Goal: Transaction & Acquisition: Purchase product/service

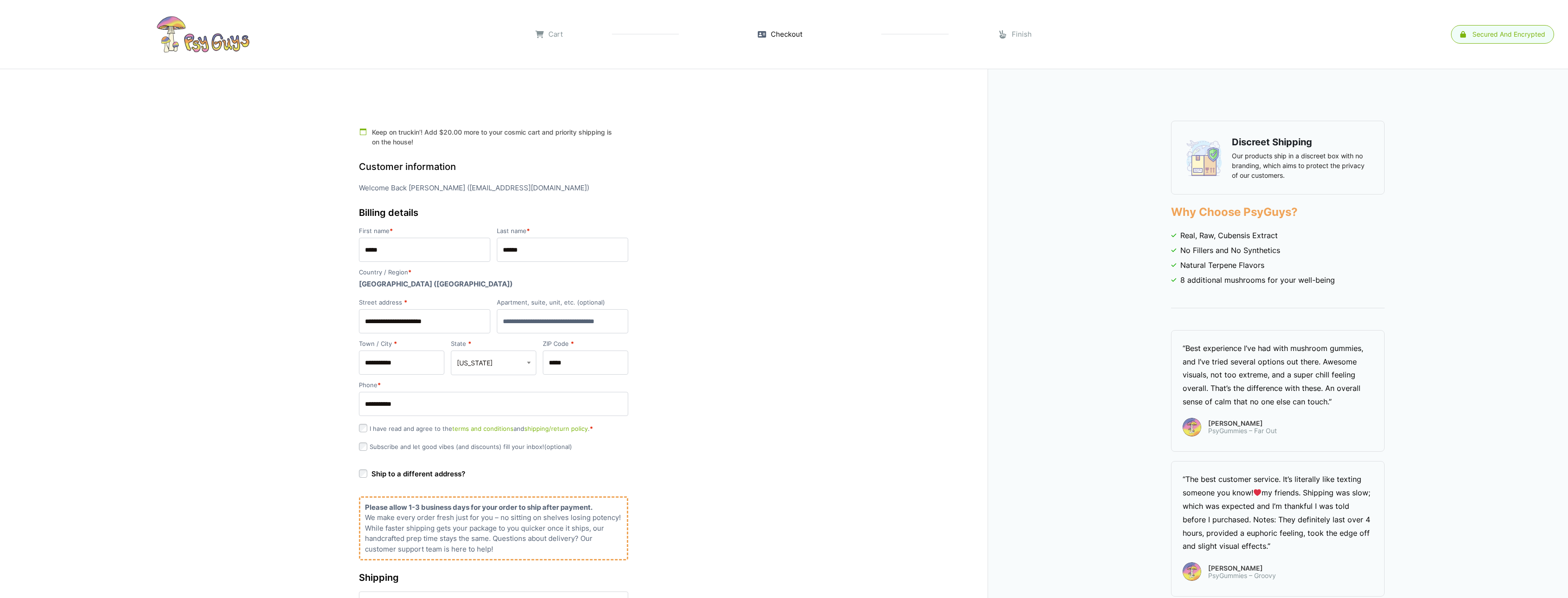
select select "**"
click at [206, 36] on link at bounding box center [203, 34] width 387 height 46
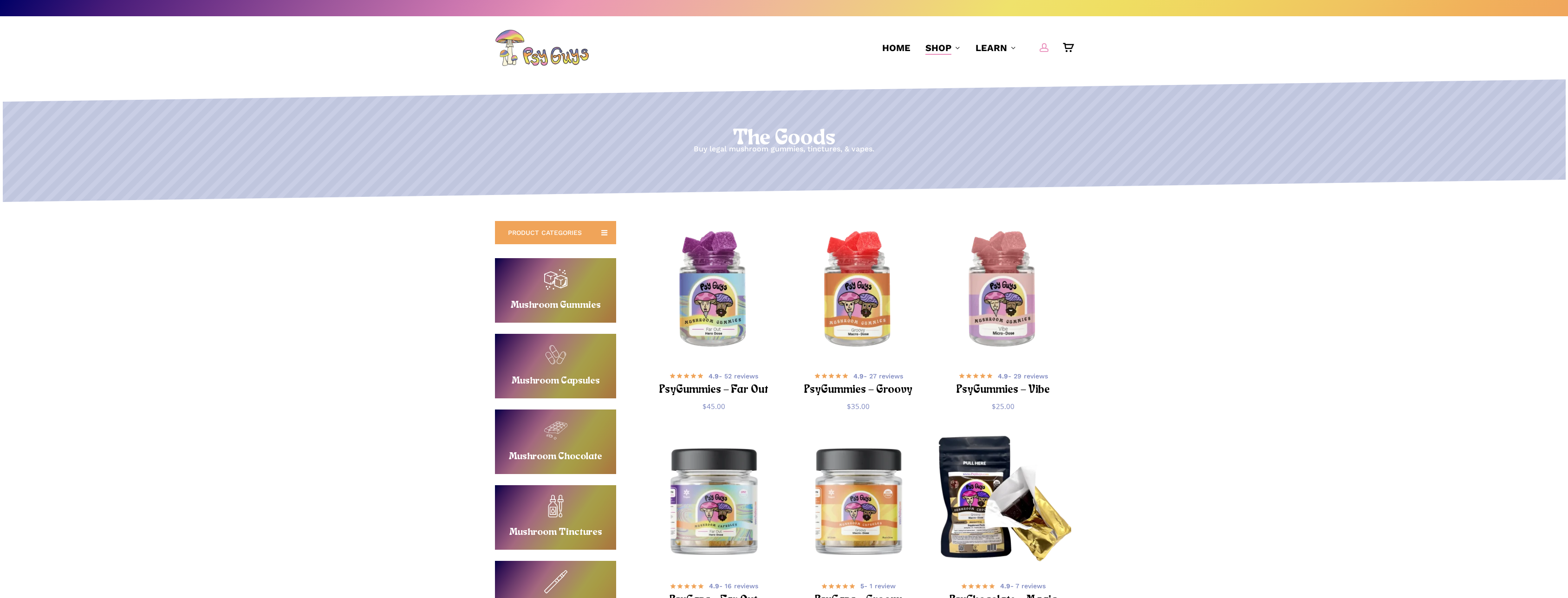
click at [1046, 44] on span "Main Menu" at bounding box center [1044, 47] width 9 height 9
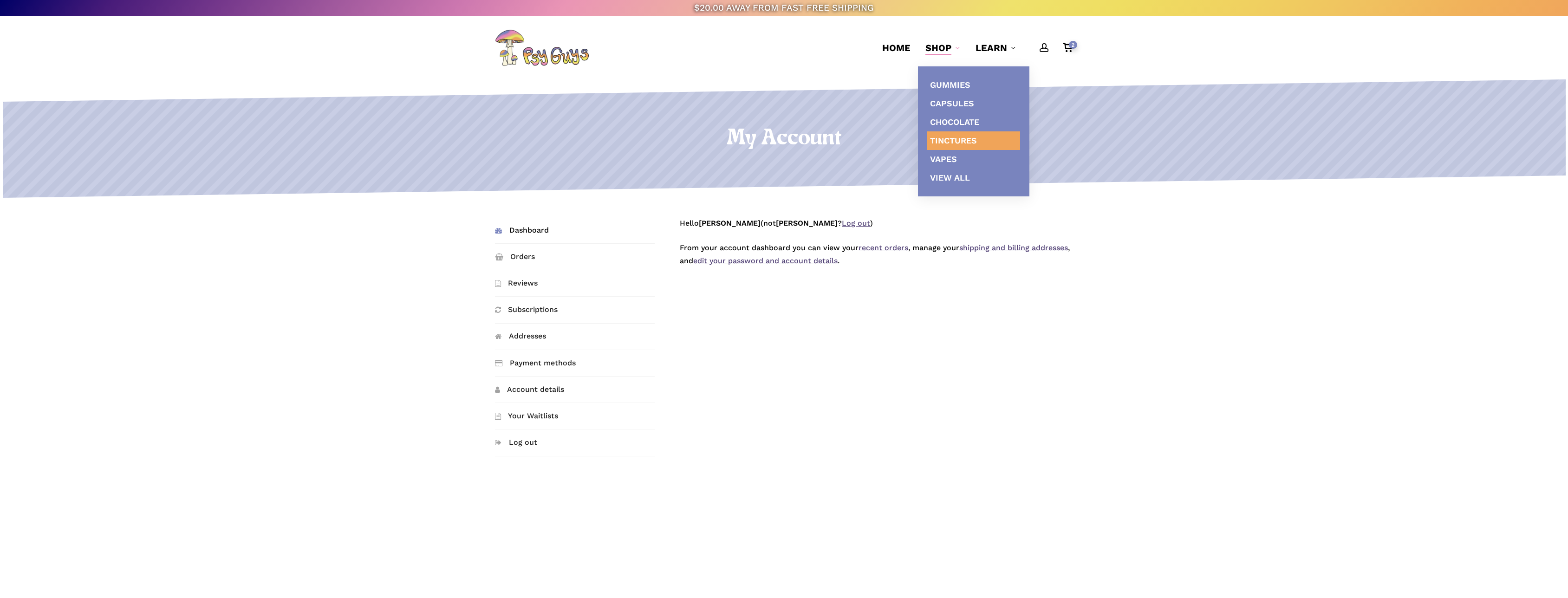
click at [948, 137] on span "Tinctures" at bounding box center [953, 141] width 47 height 10
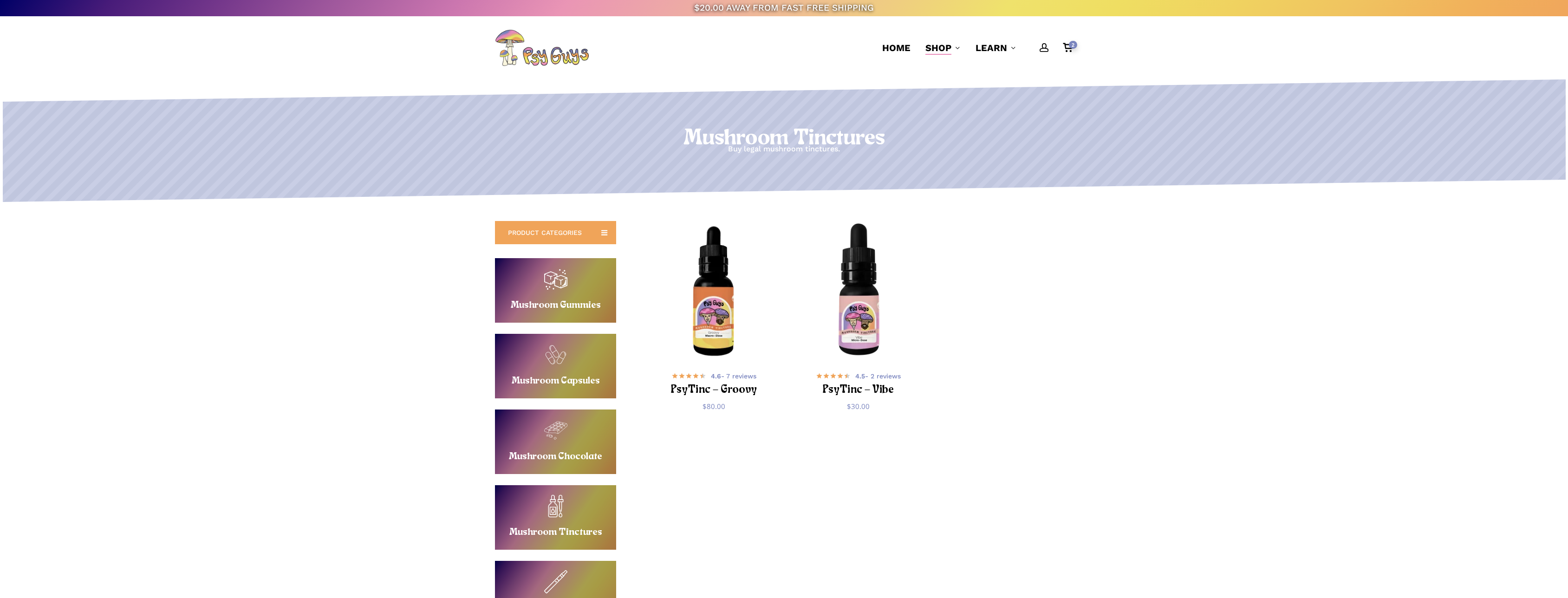
click at [723, 317] on img "PsyTinc - Groovy" at bounding box center [713, 291] width 141 height 141
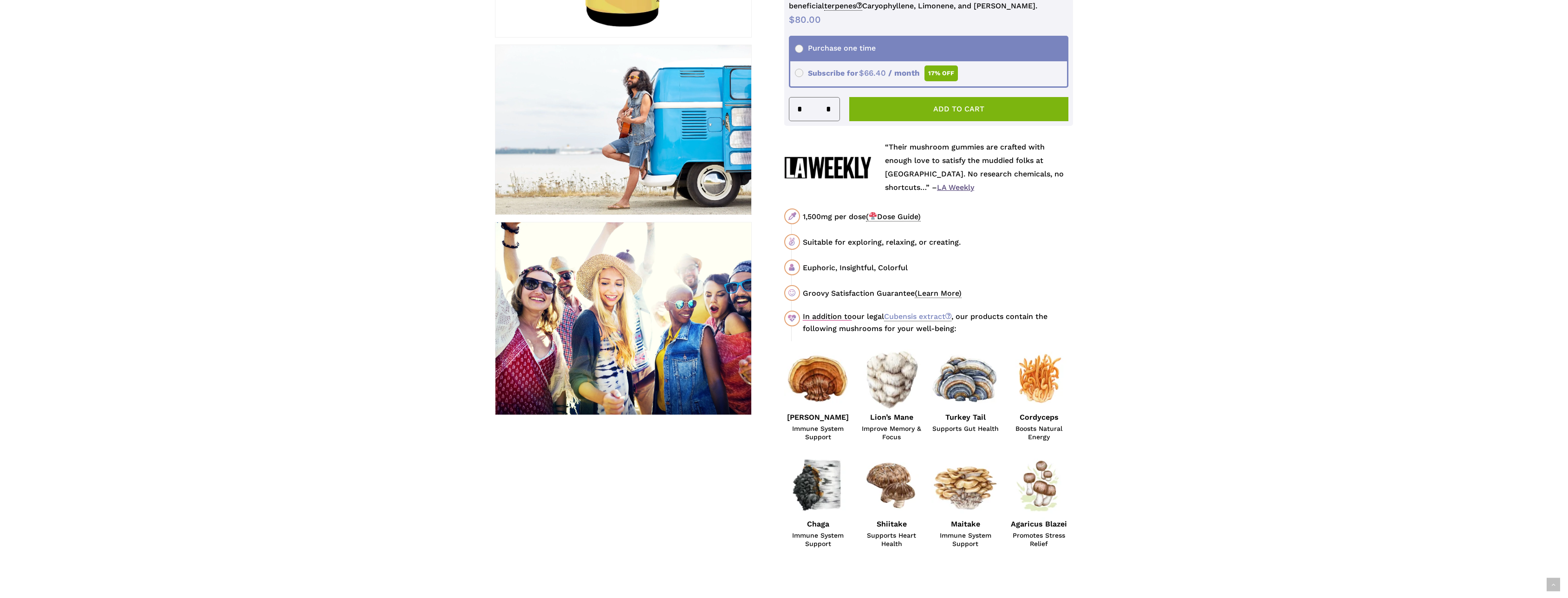
scroll to position [232, 0]
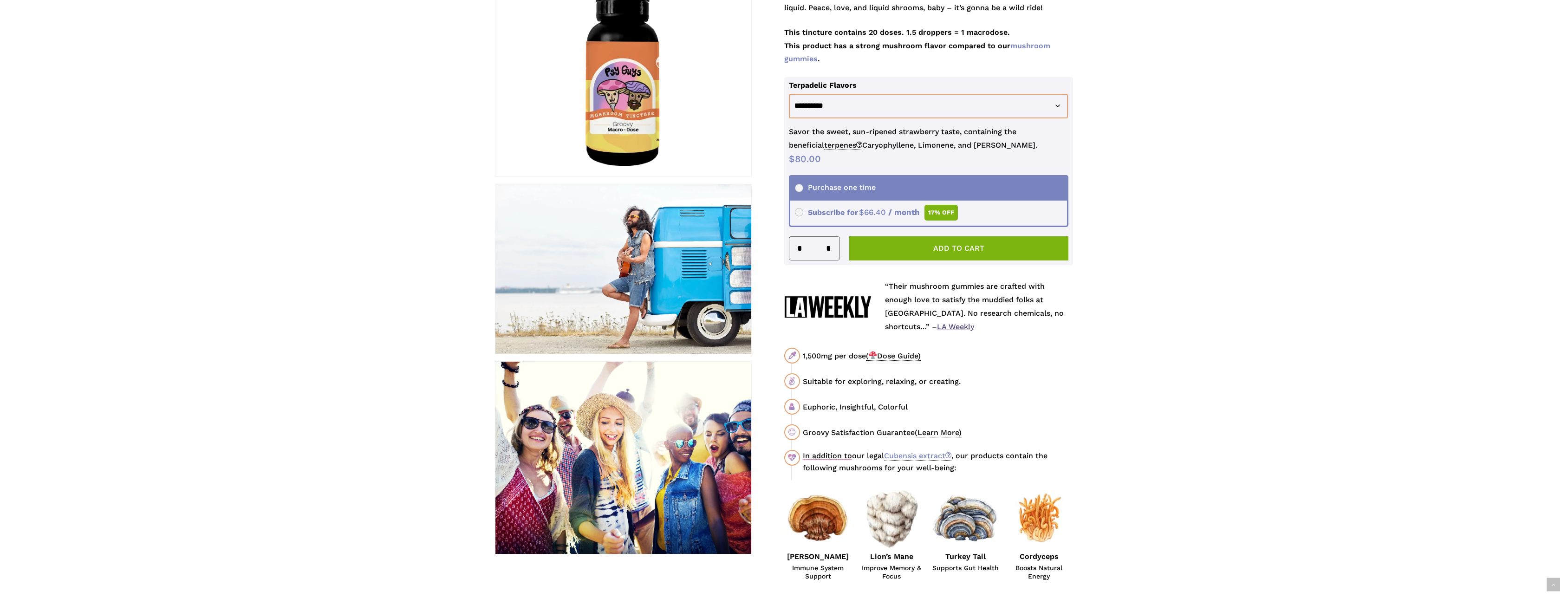
drag, startPoint x: 1001, startPoint y: 246, endPoint x: 1166, endPoint y: 276, distance: 167.7
click at [1001, 246] on button "Add to cart" at bounding box center [959, 248] width 220 height 24
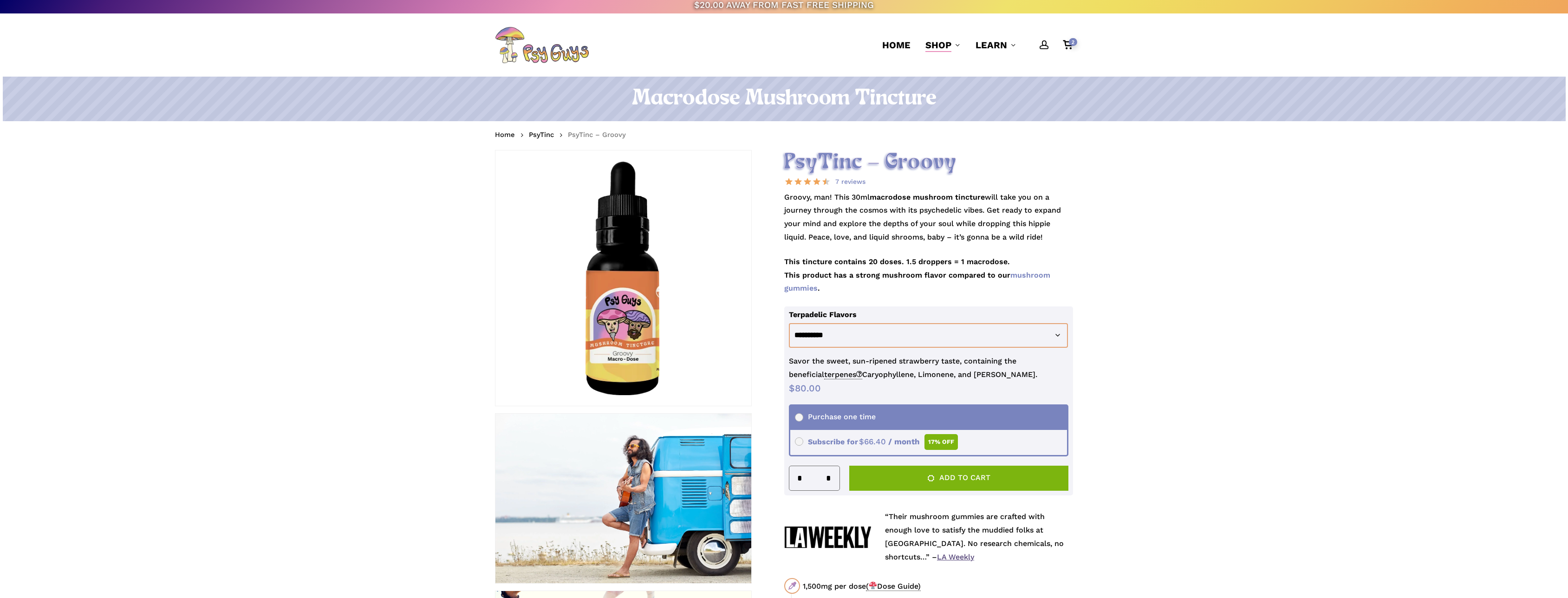
scroll to position [186, 0]
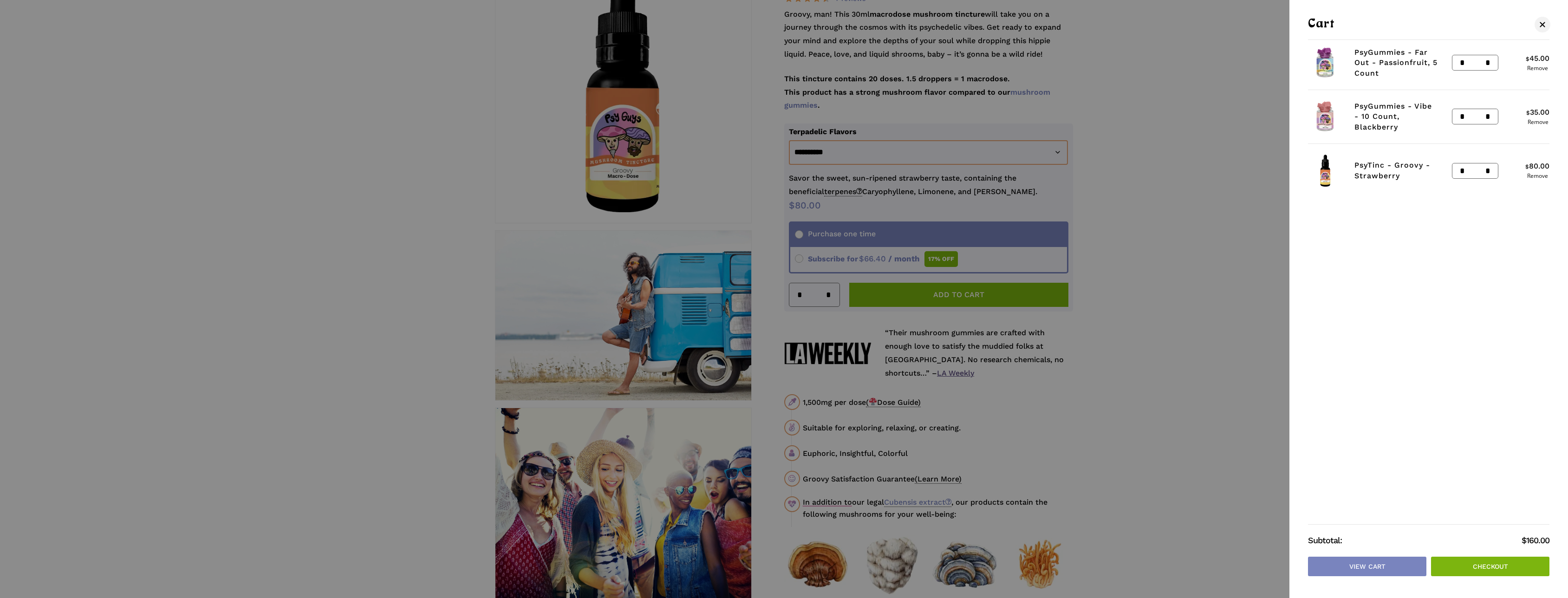
click at [1329, 66] on img "Cart" at bounding box center [1325, 63] width 35 height 35
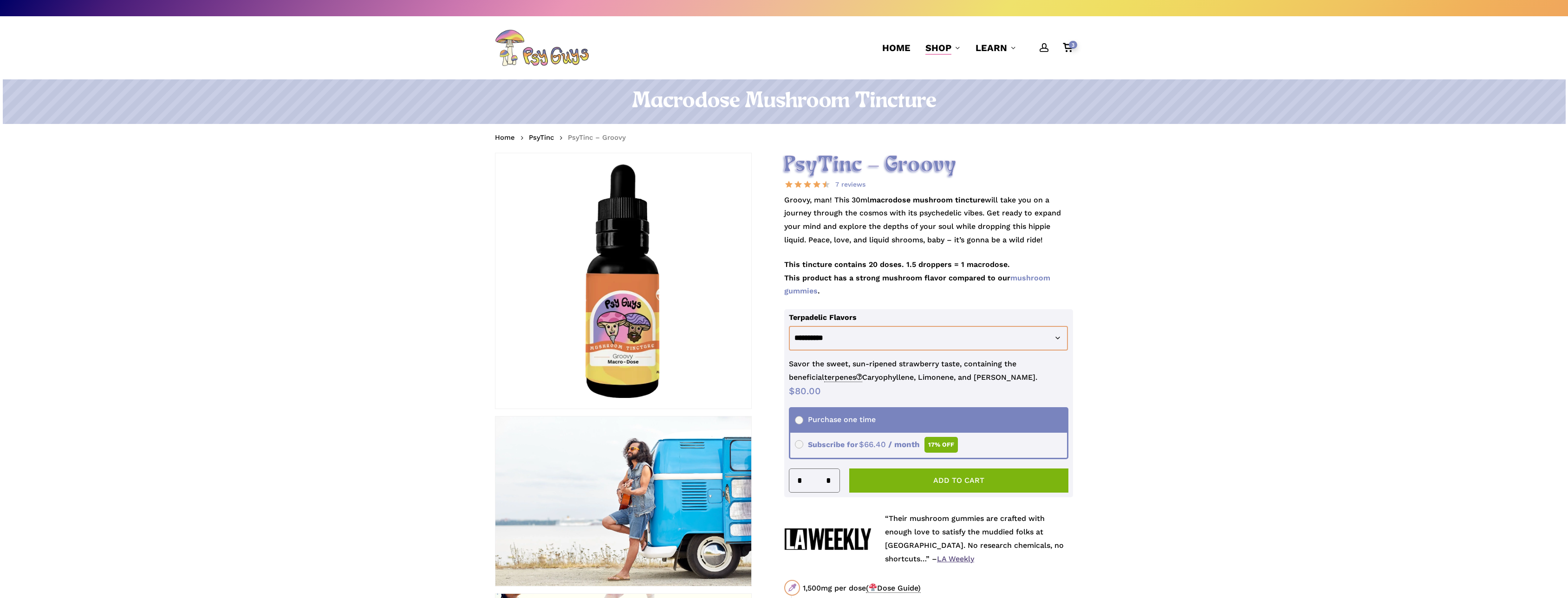
click at [1080, 50] on div "account 3 Menu Home Shop Gummies Capsules Chocolate Tinctures Vapes View All Le…" at bounding box center [783, 48] width 662 height 63
click at [1074, 44] on span "3" at bounding box center [1073, 44] width 9 height 8
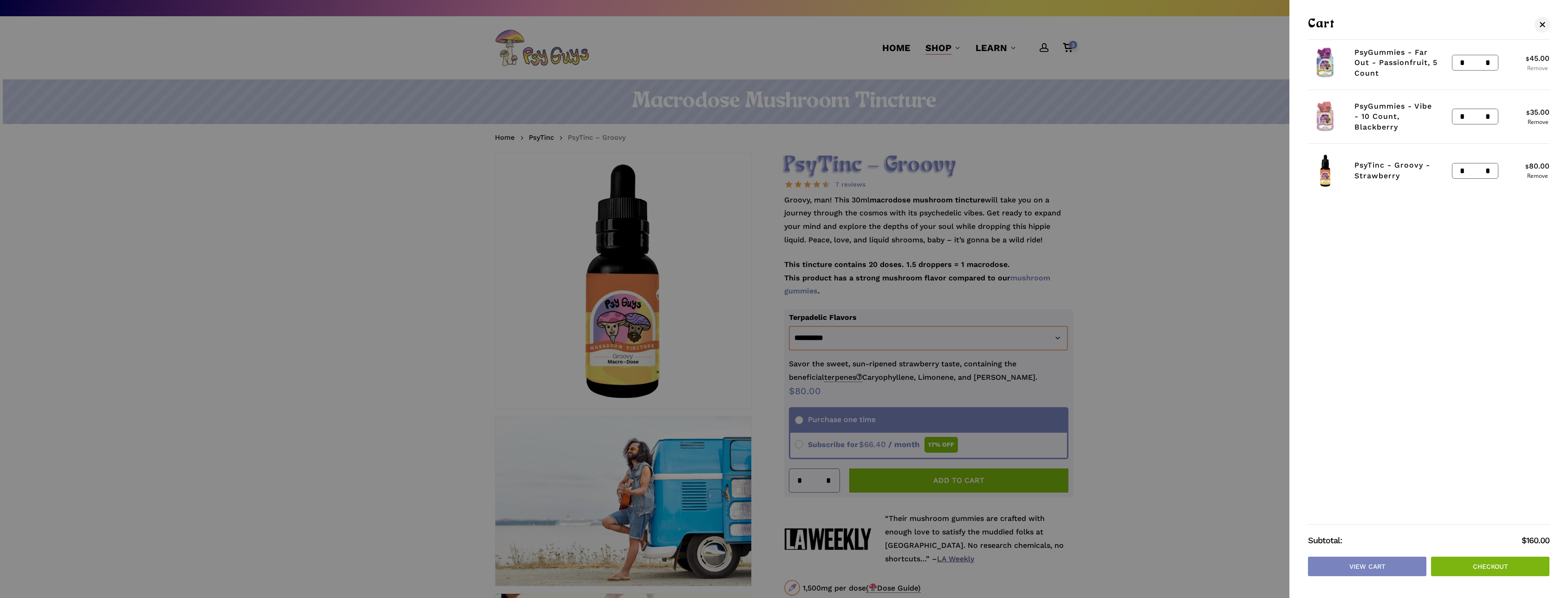
click at [1536, 69] on link "Remove" at bounding box center [1538, 68] width 24 height 5
click at [1385, 51] on link "PsyGummies - Vibe - 10 Count, Blackberry" at bounding box center [1393, 63] width 77 height 30
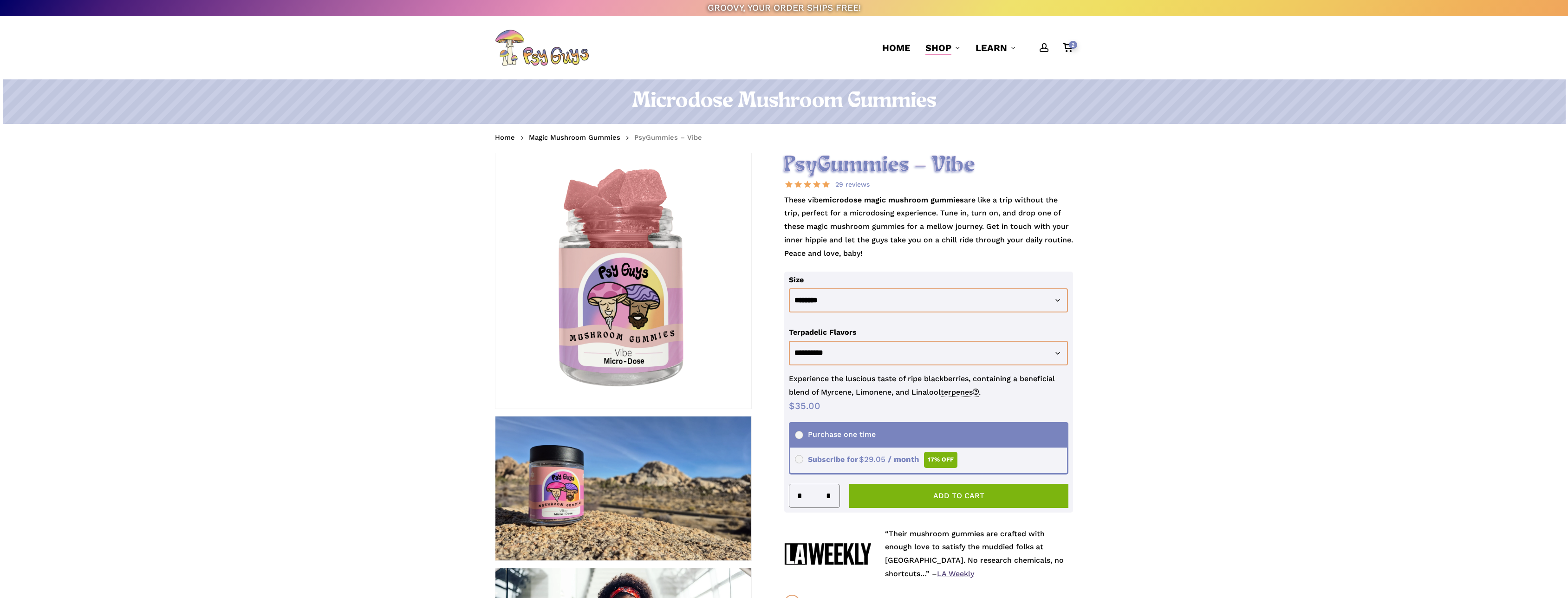
click at [1068, 42] on div "2" at bounding box center [1072, 45] width 10 height 10
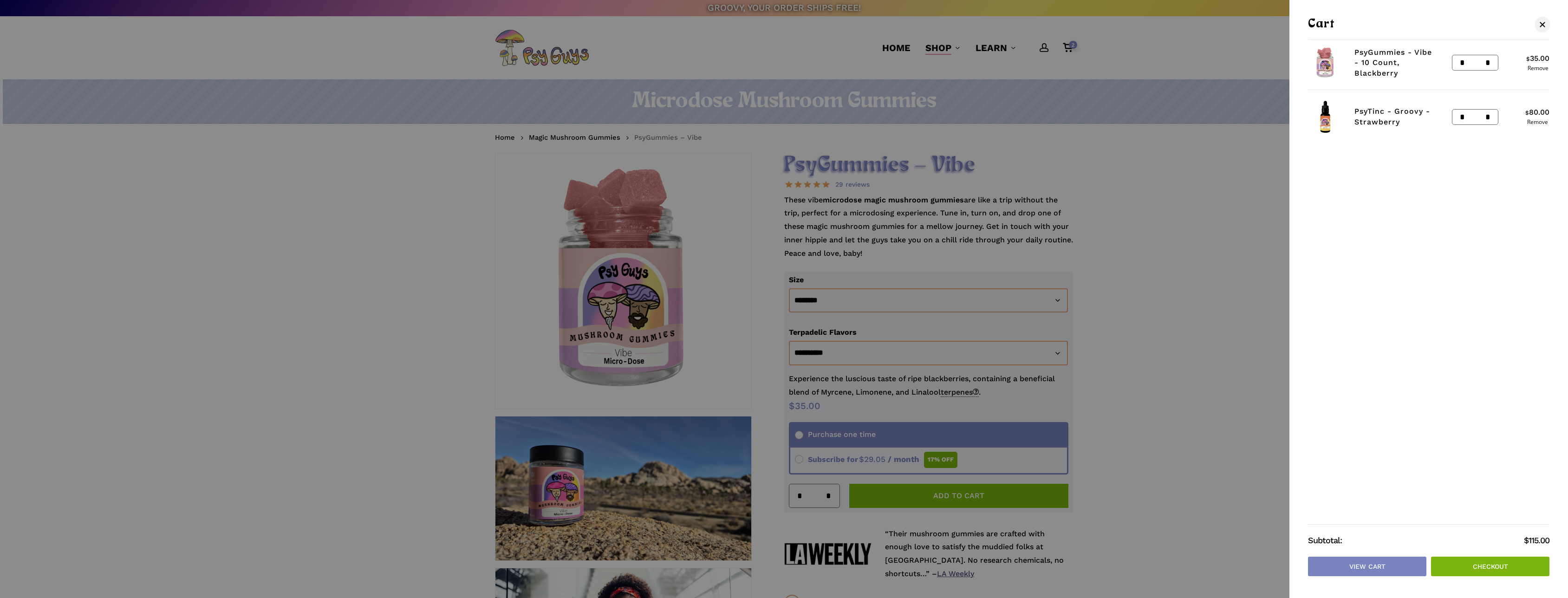
click at [948, 52] on div at bounding box center [784, 299] width 1568 height 598
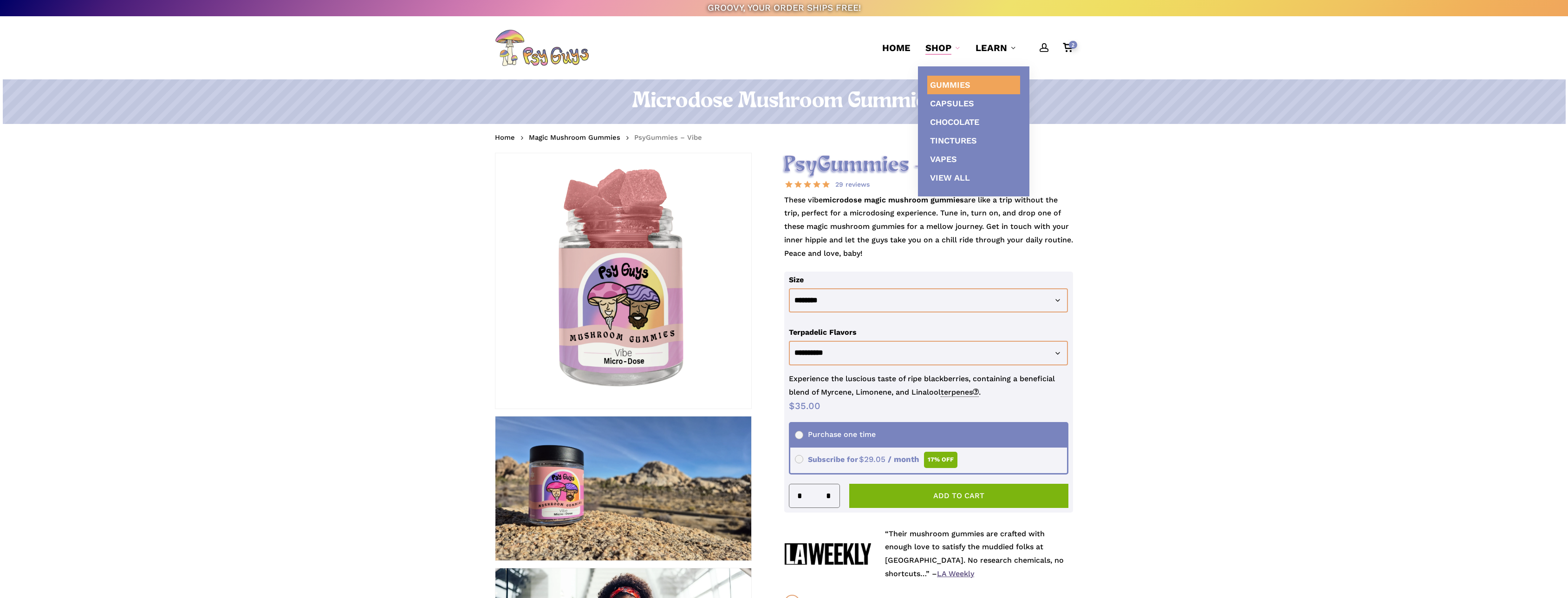
click at [951, 80] on span "Gummies" at bounding box center [950, 85] width 40 height 10
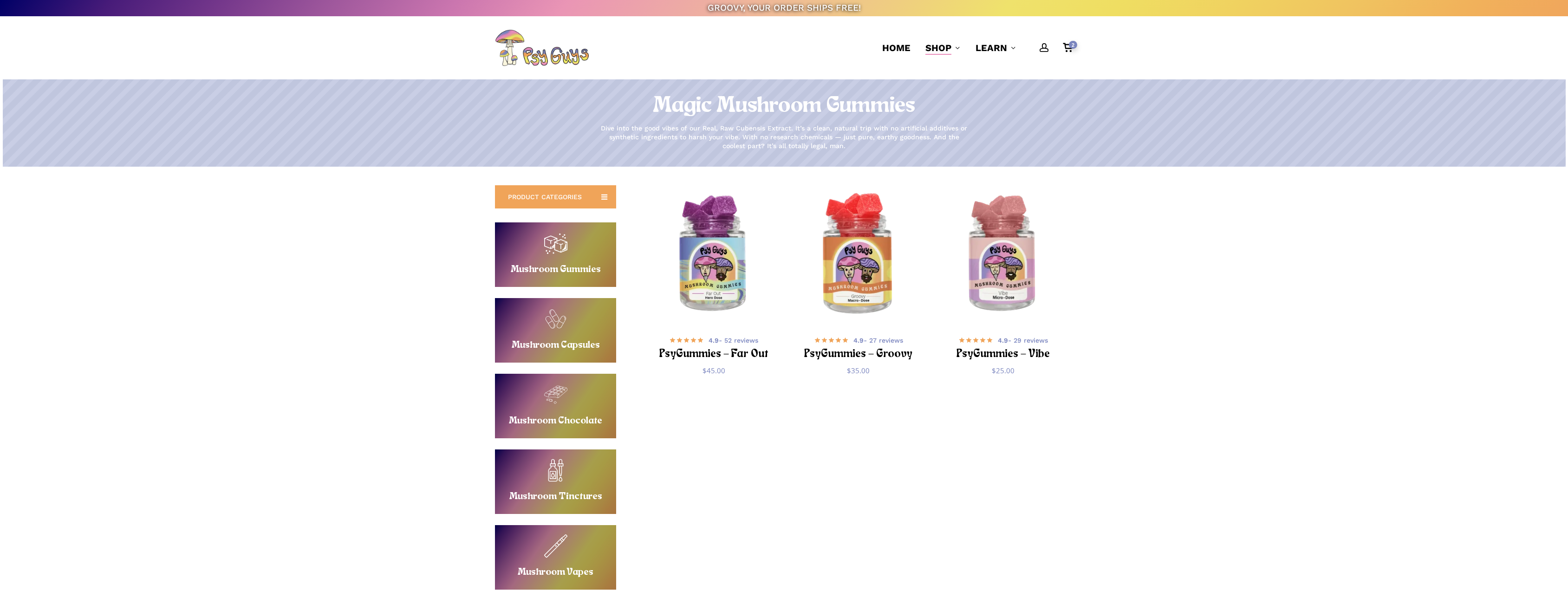
click at [852, 266] on img "PsyGummies - Groovy" at bounding box center [858, 255] width 141 height 141
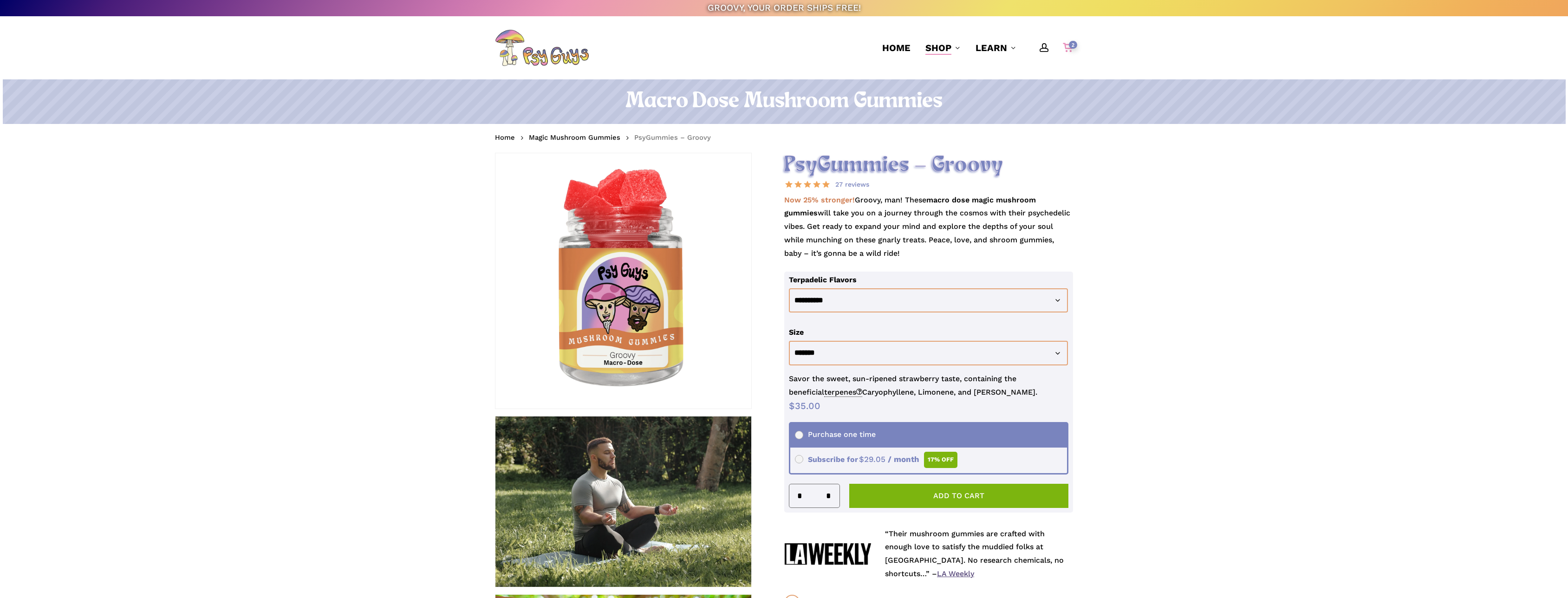
click at [1066, 49] on icon "Cart" at bounding box center [1068, 49] width 10 height 10
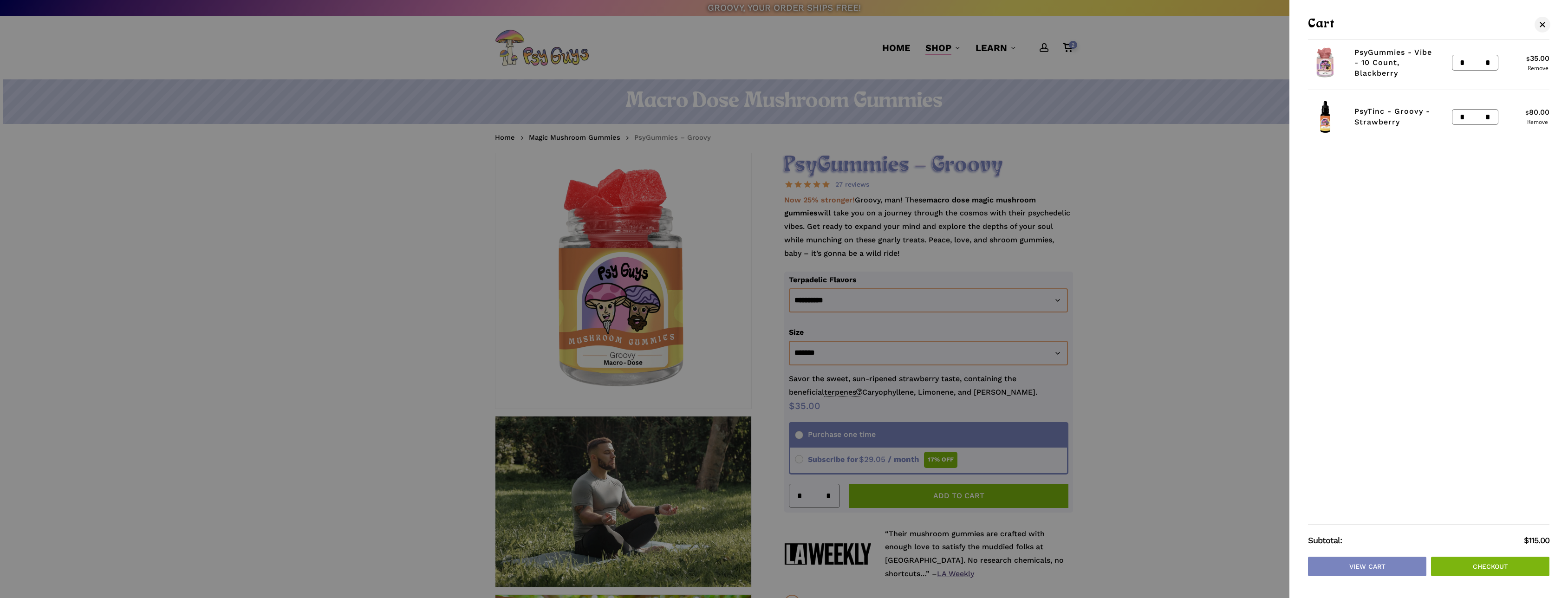
click at [1512, 557] on link "Checkout" at bounding box center [1490, 567] width 119 height 19
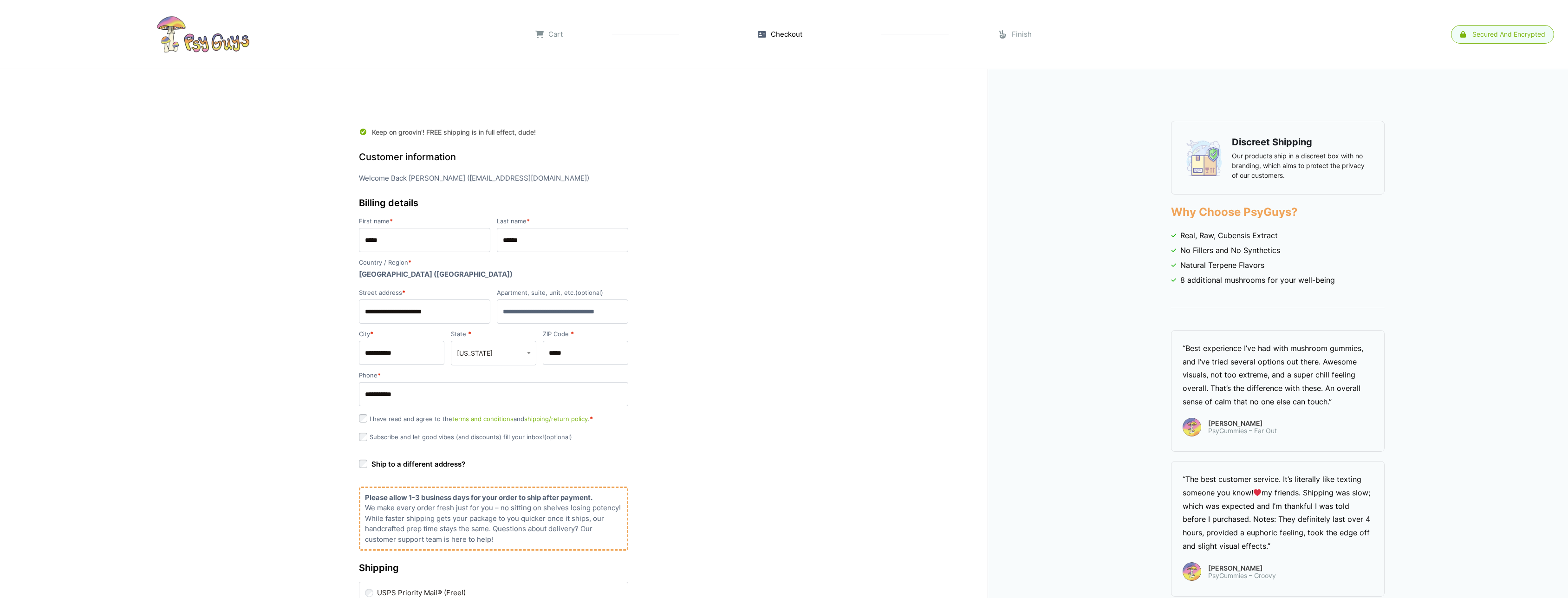
select select "**"
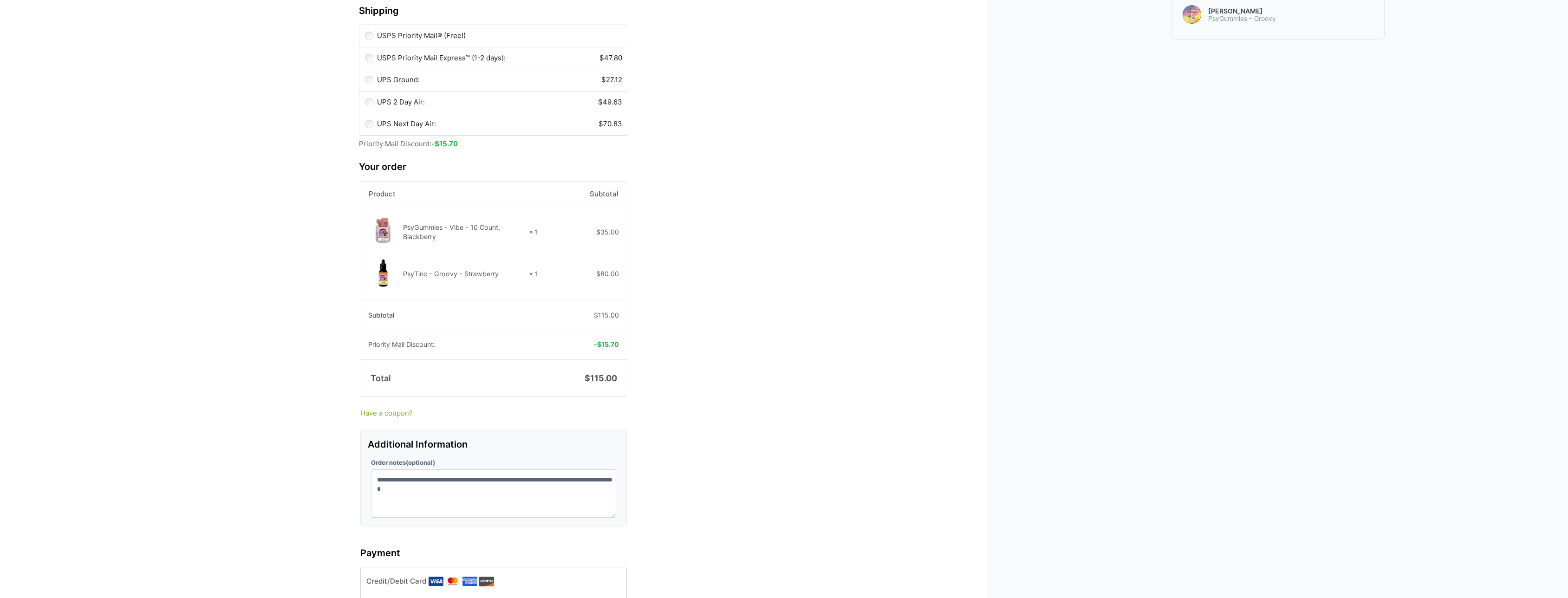
scroll to position [743, 0]
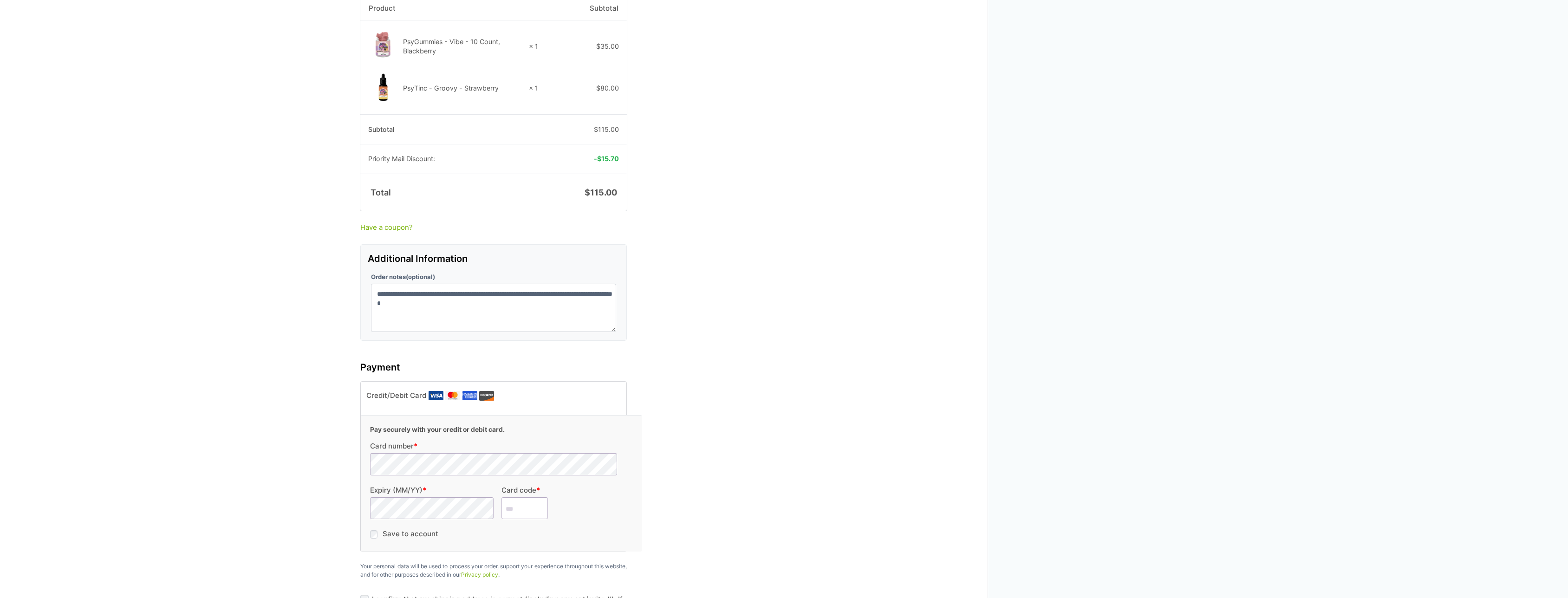
click at [516, 498] on input "Card code *" at bounding box center [525, 508] width 46 height 23
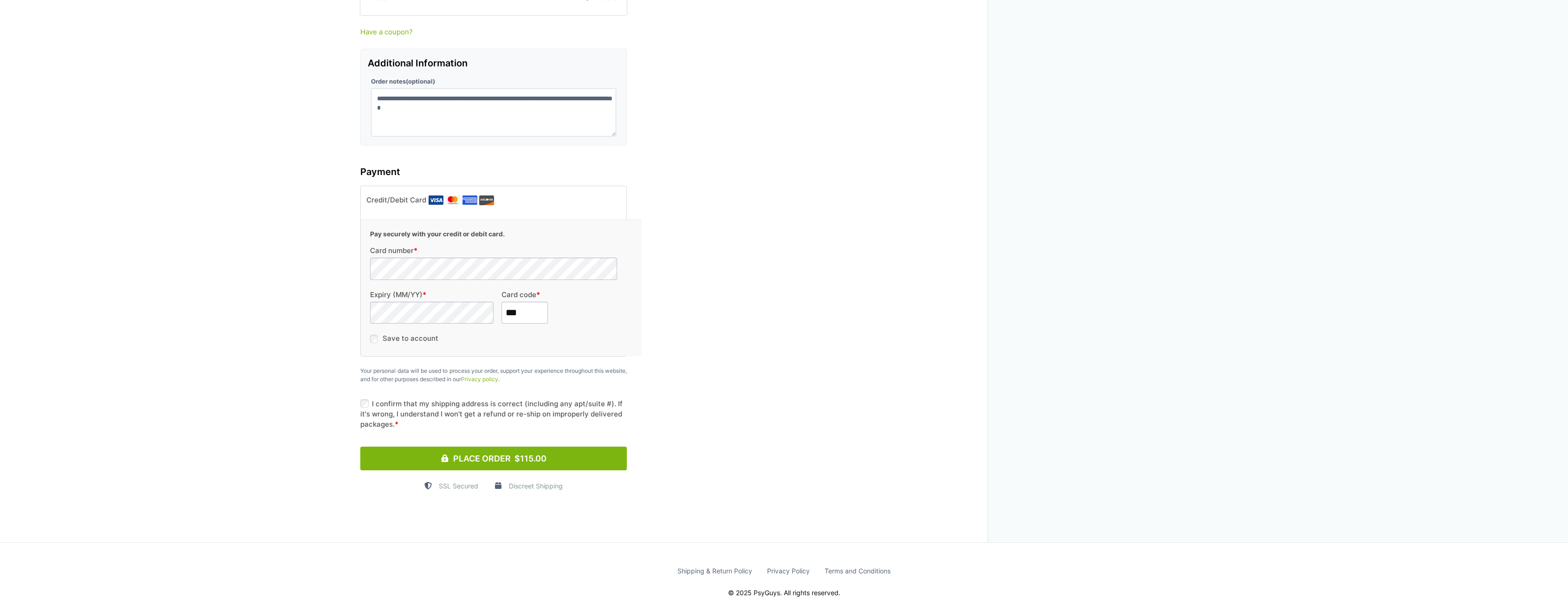
scroll to position [940, 0]
type input "***"
drag, startPoint x: 565, startPoint y: 434, endPoint x: 665, endPoint y: 426, distance: 100.3
click at [565, 446] on button "Place Order $115.00" at bounding box center [494, 457] width 267 height 24
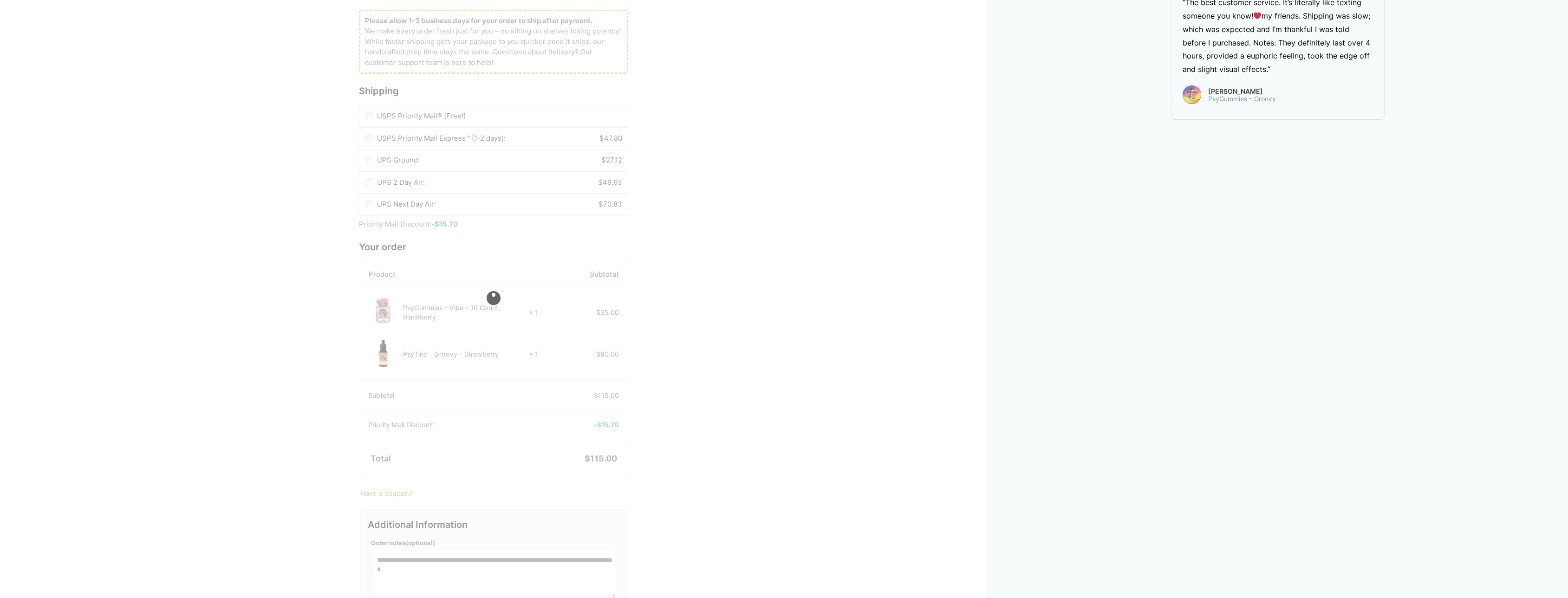
scroll to position [476, 0]
